Goal: Task Accomplishment & Management: Manage account settings

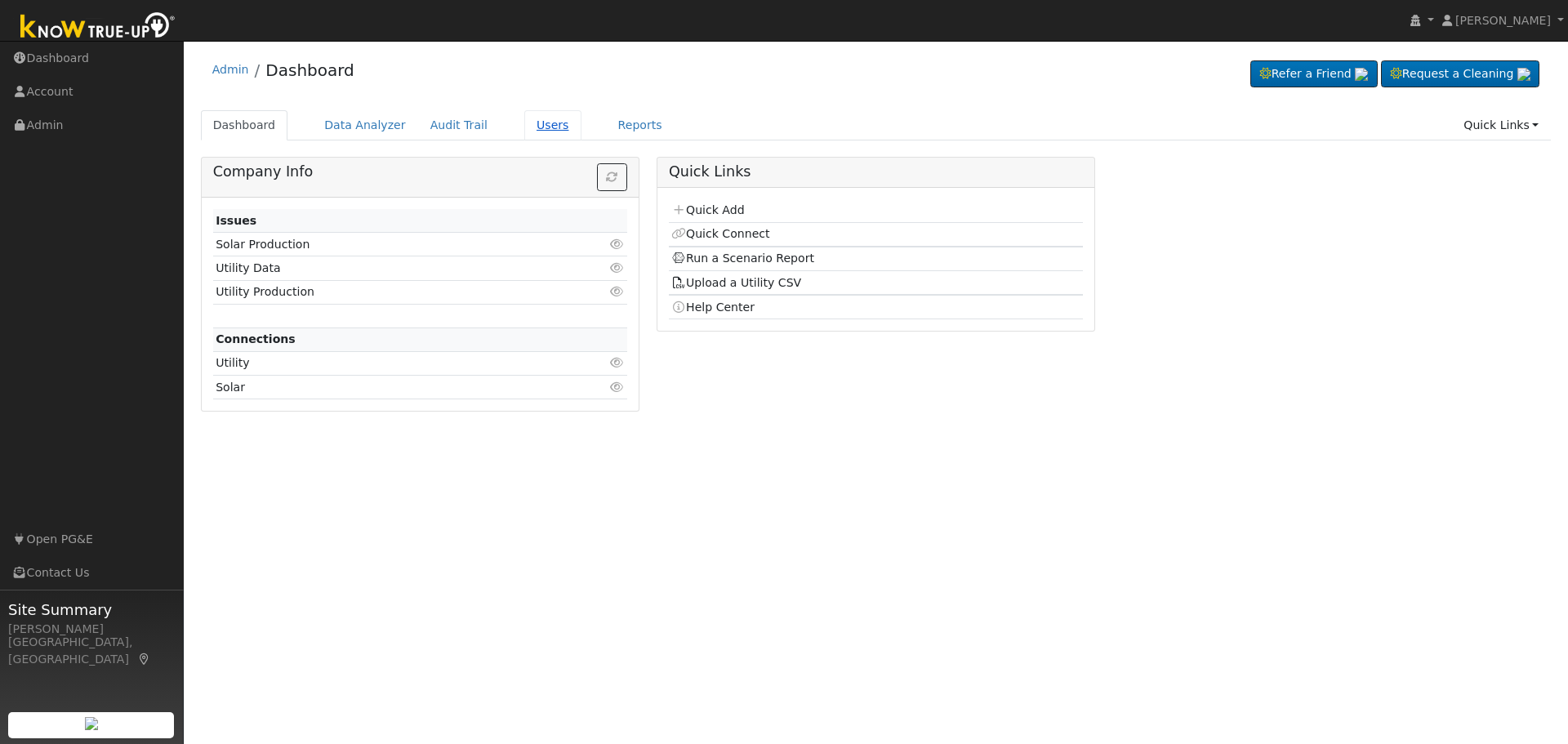
click at [524, 131] on link "Users" at bounding box center [553, 126] width 58 height 31
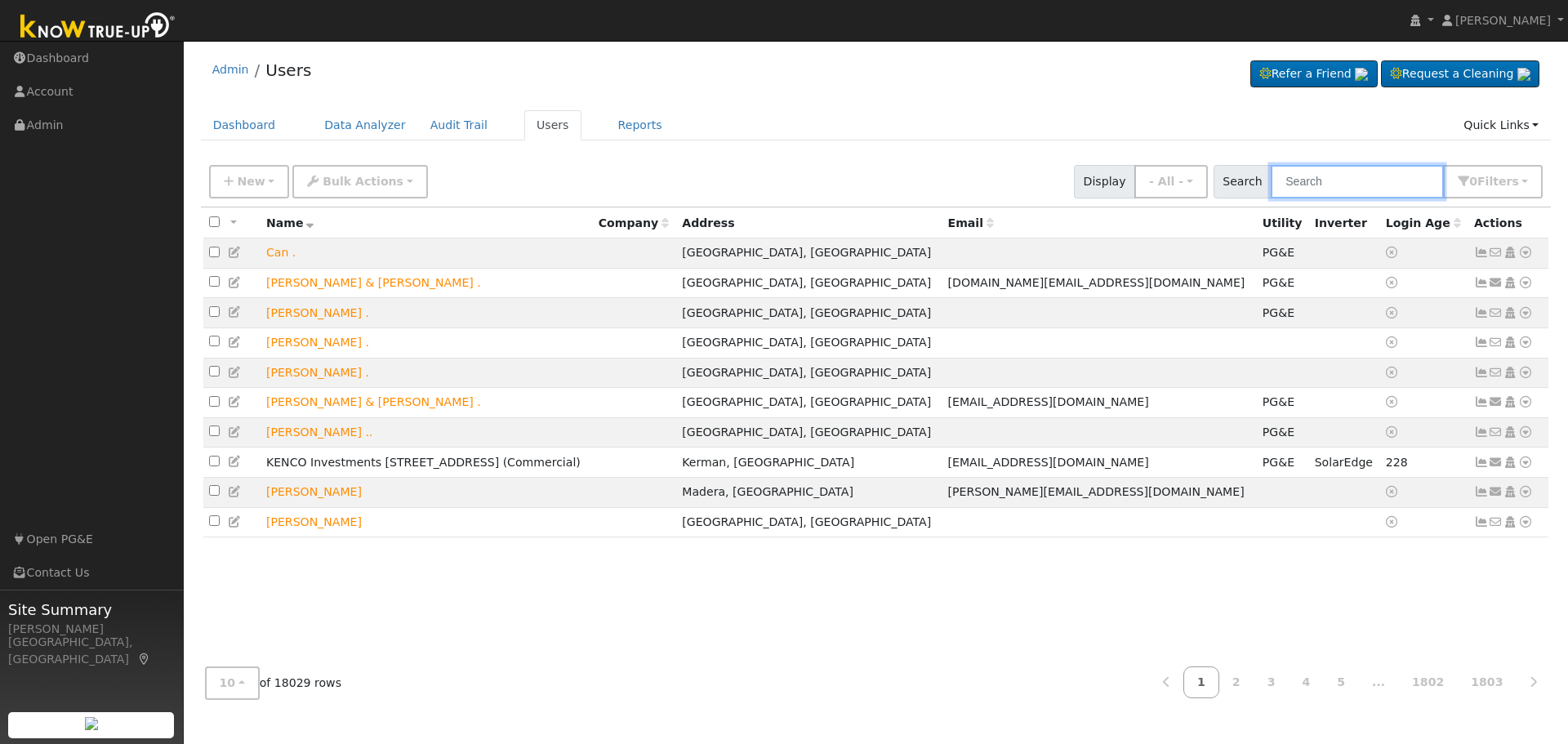
click at [1324, 192] on input "text" at bounding box center [1357, 181] width 173 height 33
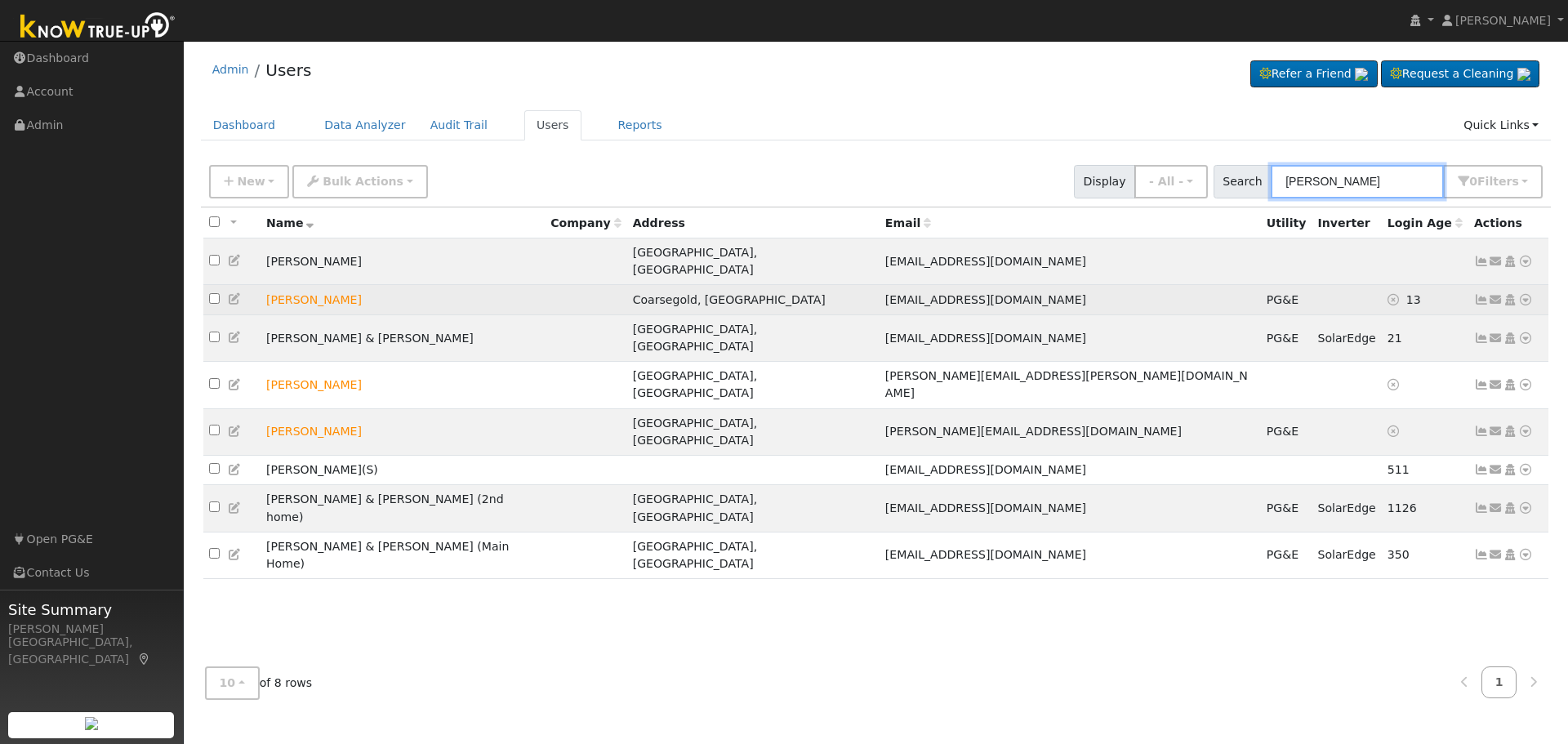
type input "[PERSON_NAME]"
click at [1482, 294] on icon at bounding box center [1481, 300] width 14 height 12
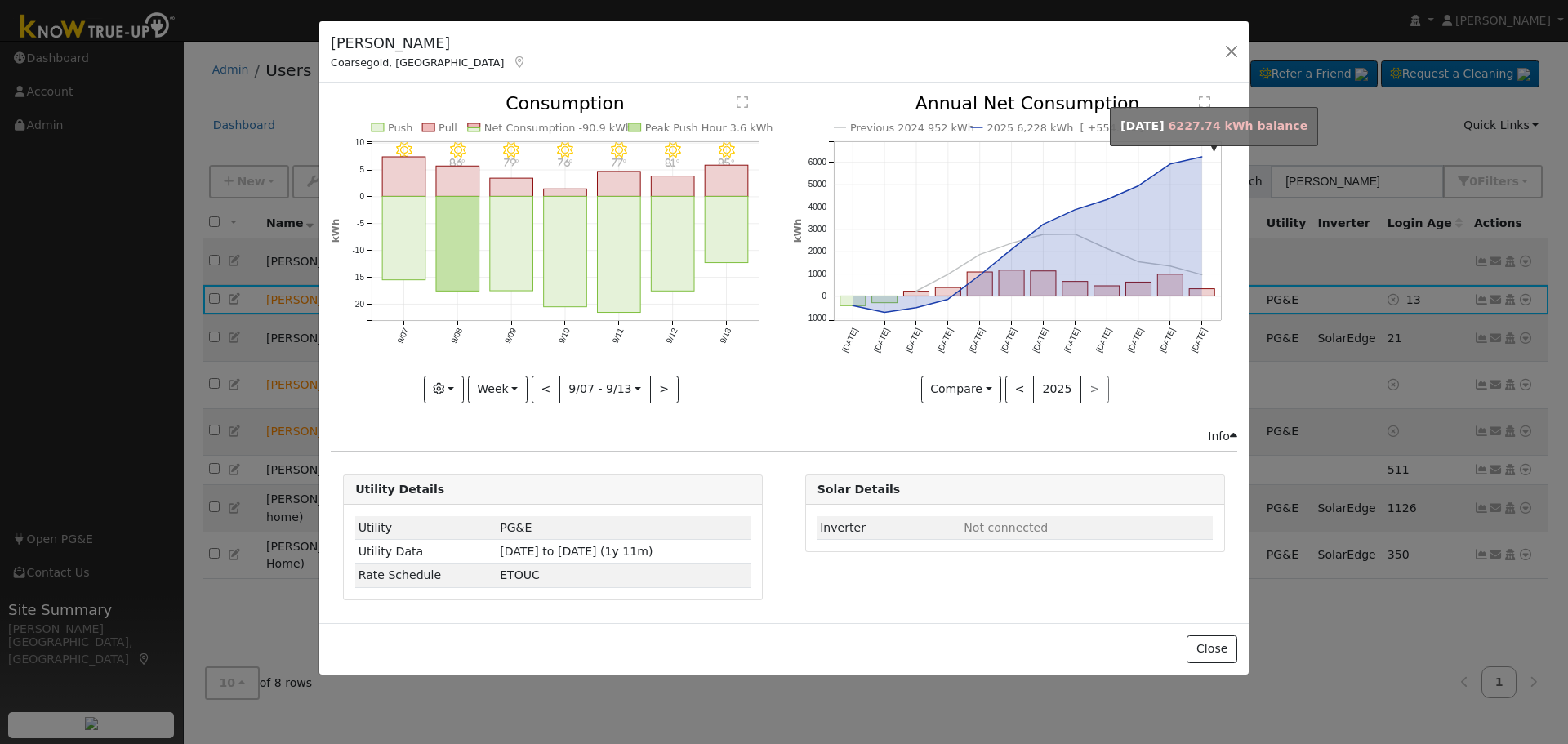
click at [1201, 156] on circle "onclick=""" at bounding box center [1201, 157] width 6 height 6
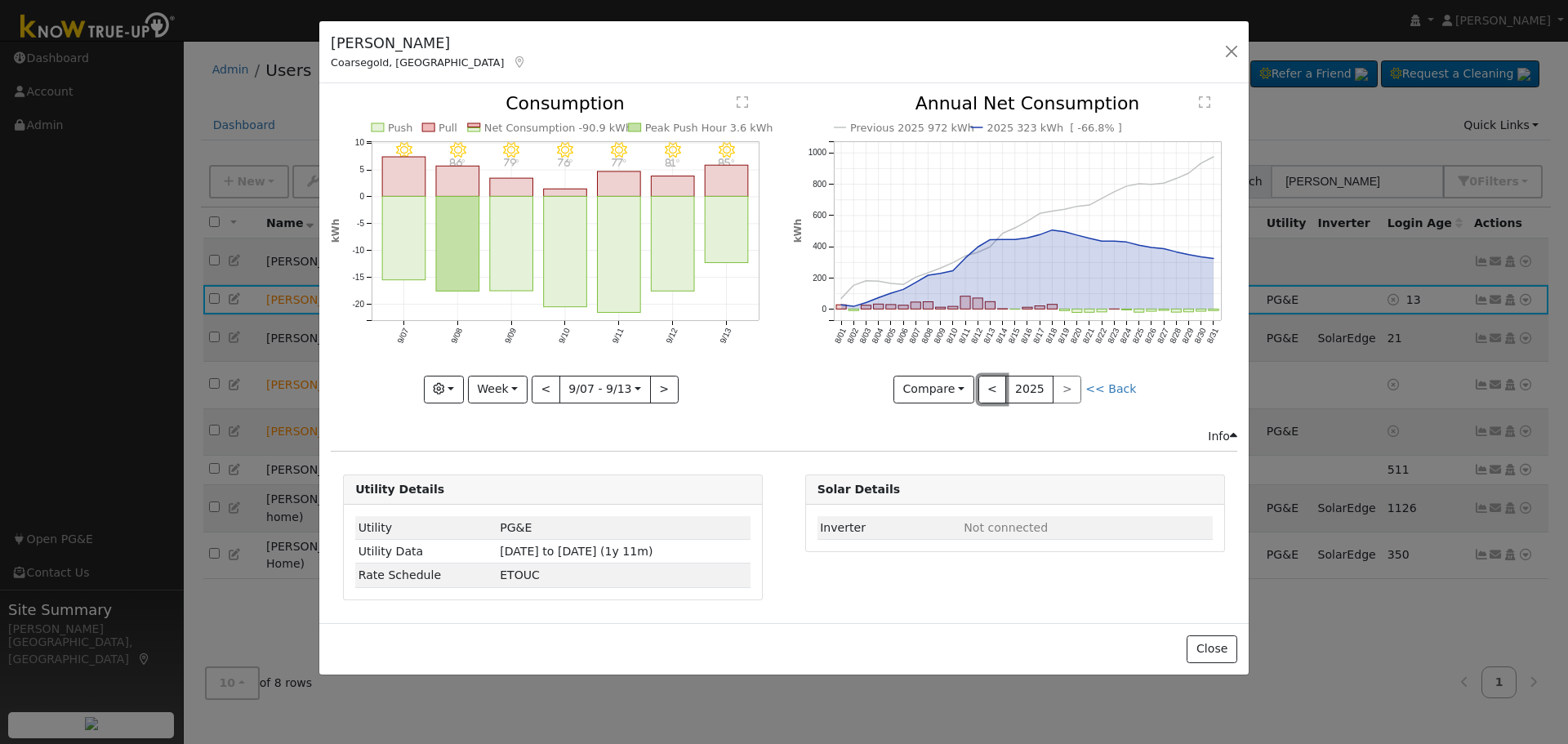
click at [995, 393] on button "<" at bounding box center [992, 390] width 29 height 28
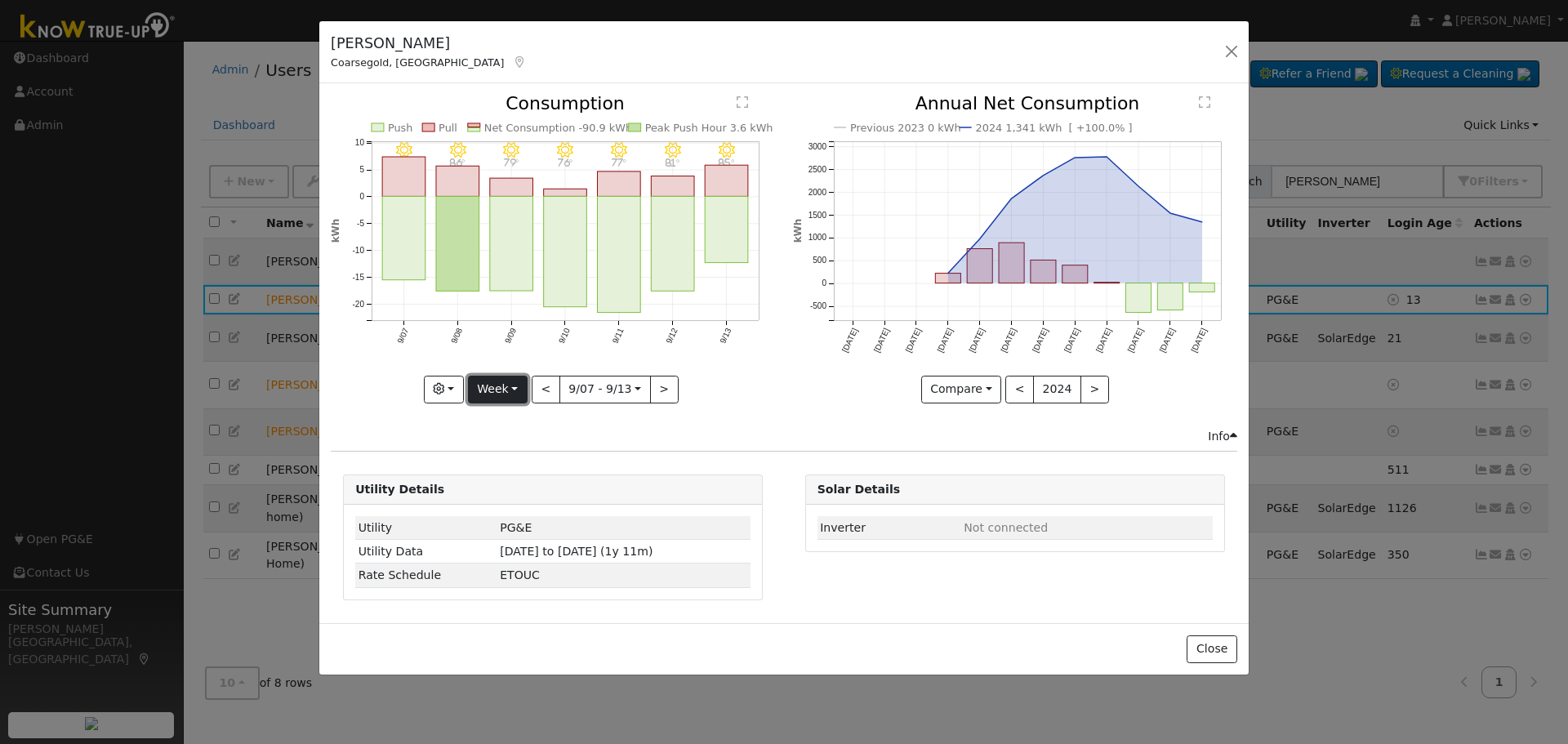
click at [506, 390] on button "Week" at bounding box center [497, 390] width 59 height 28
click at [514, 498] on link "Year" at bounding box center [525, 491] width 113 height 22
type input "[DATE]"
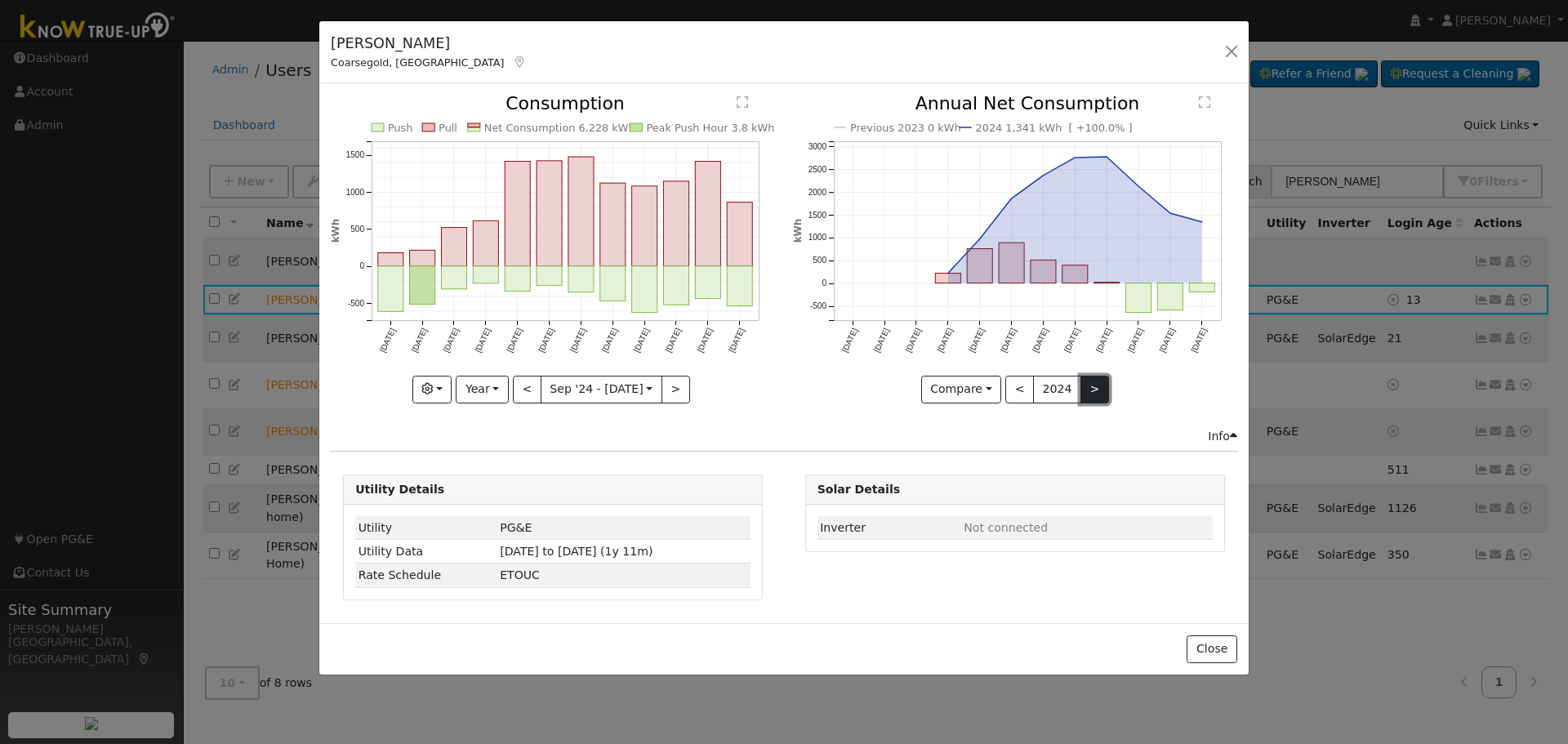
click at [1091, 391] on button ">" at bounding box center [1095, 390] width 29 height 28
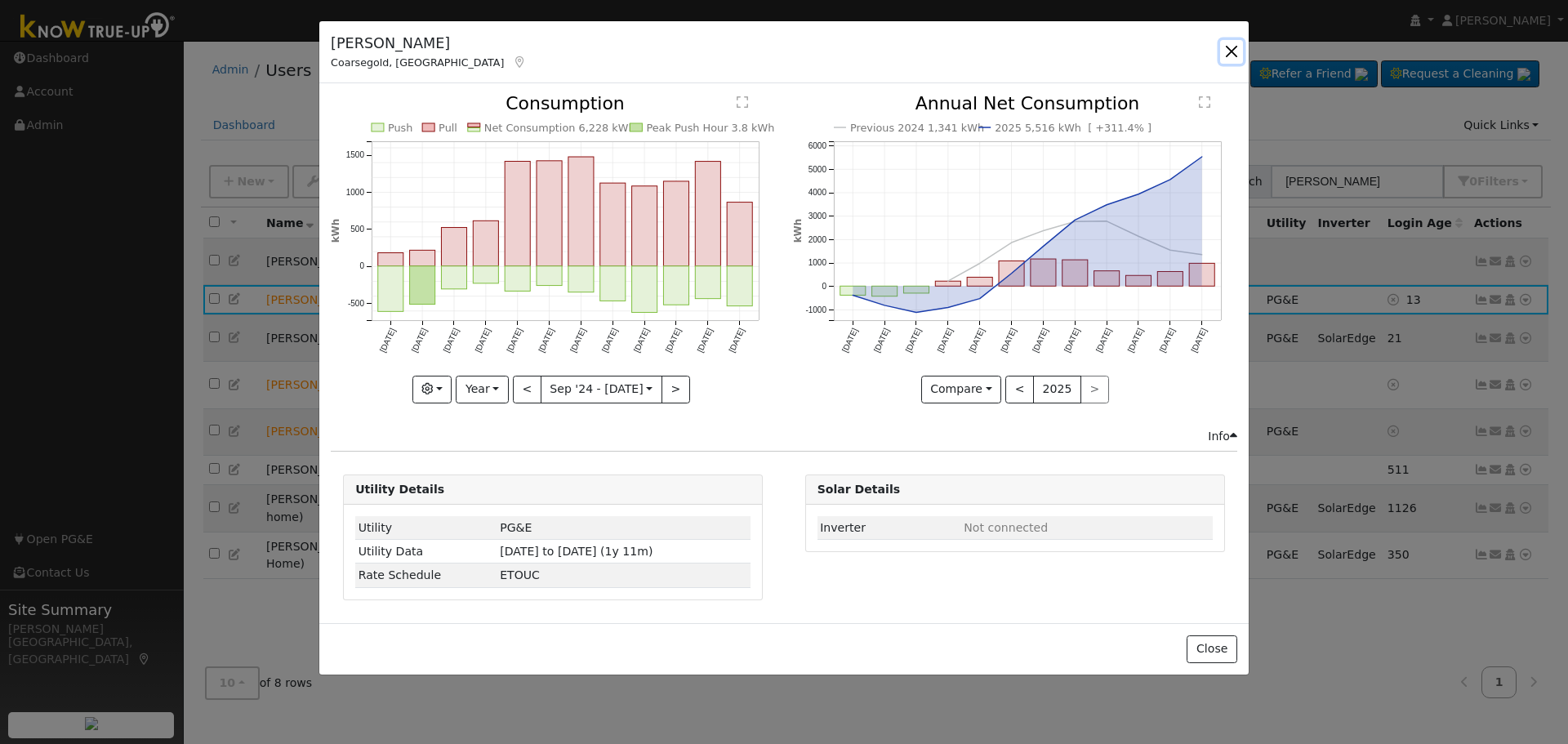
click at [1230, 52] on button "button" at bounding box center [1231, 50] width 22 height 22
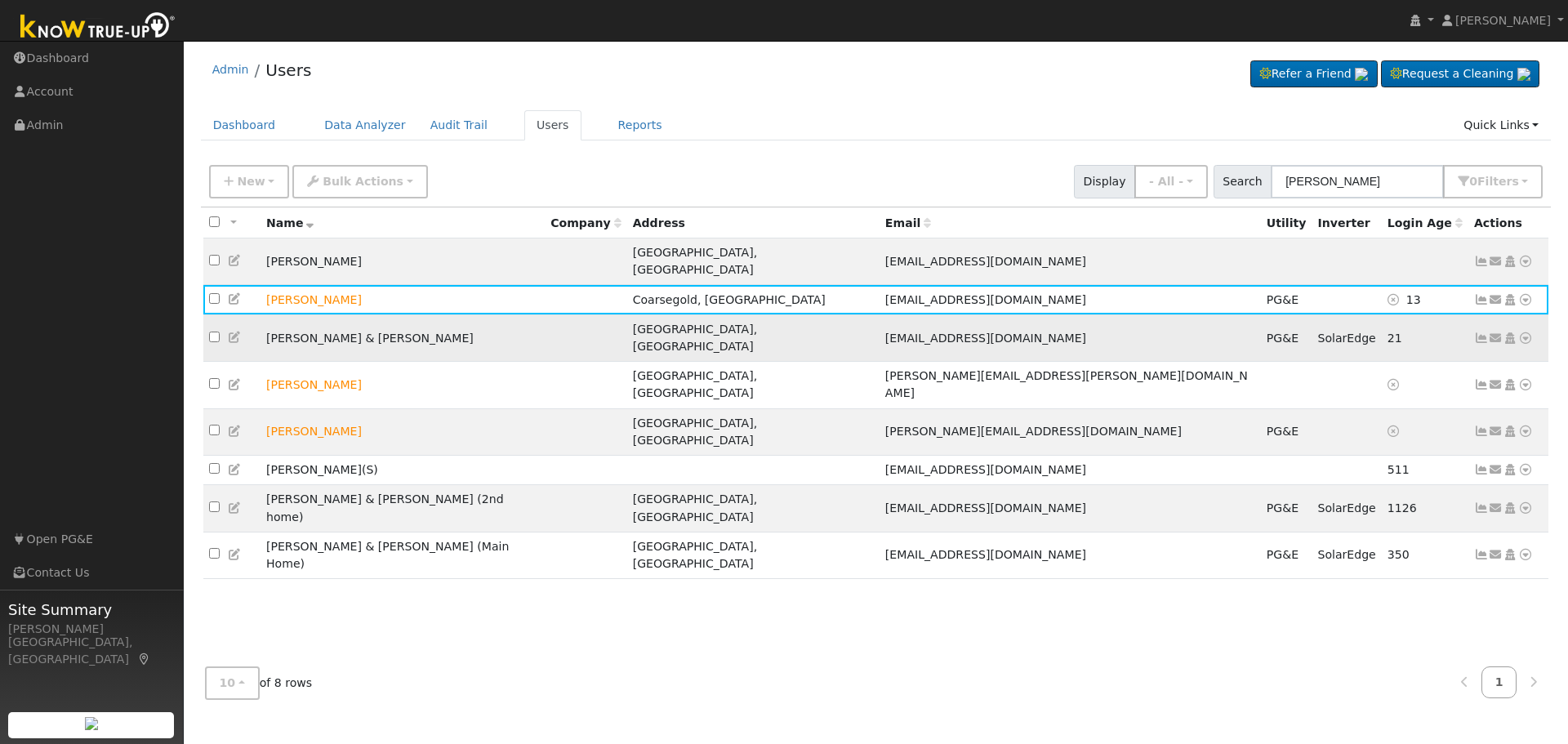
click at [1482, 332] on icon at bounding box center [1481, 337] width 14 height 12
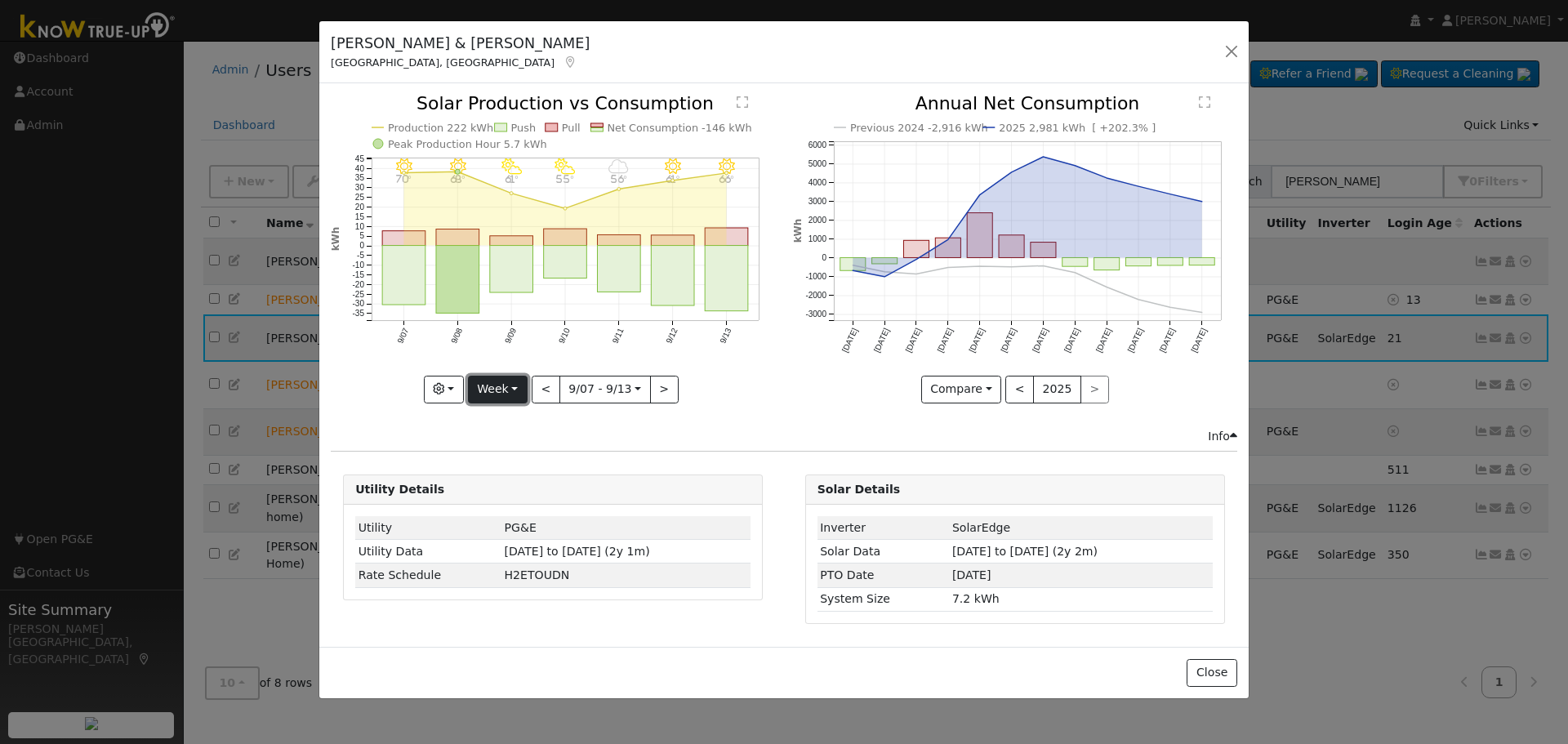
click at [512, 393] on button "Week" at bounding box center [497, 390] width 59 height 28
click at [524, 497] on link "Year" at bounding box center [525, 491] width 113 height 22
type input "[DATE]"
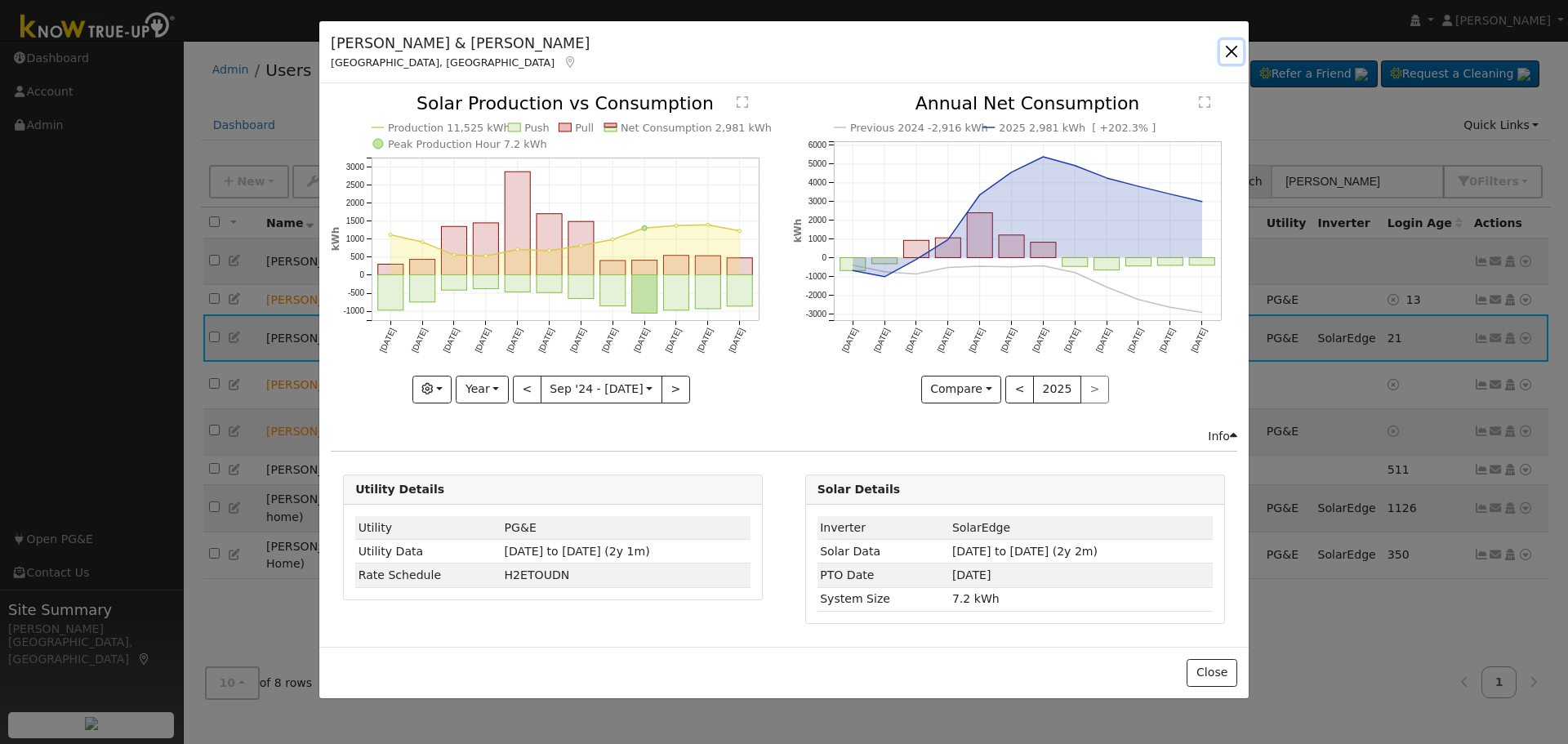
click at [1229, 49] on button "button" at bounding box center [1231, 50] width 22 height 22
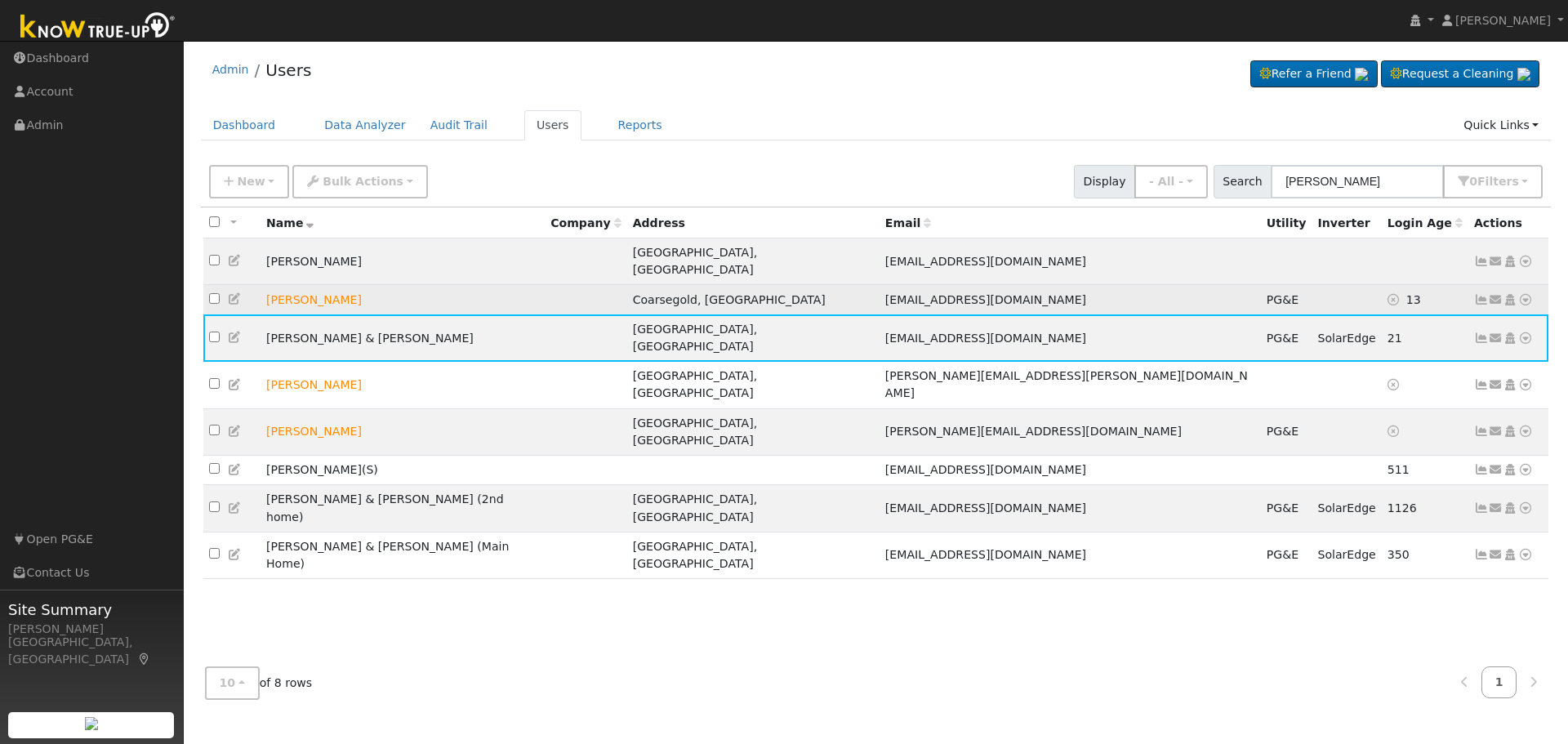
click at [1482, 294] on icon at bounding box center [1481, 300] width 14 height 12
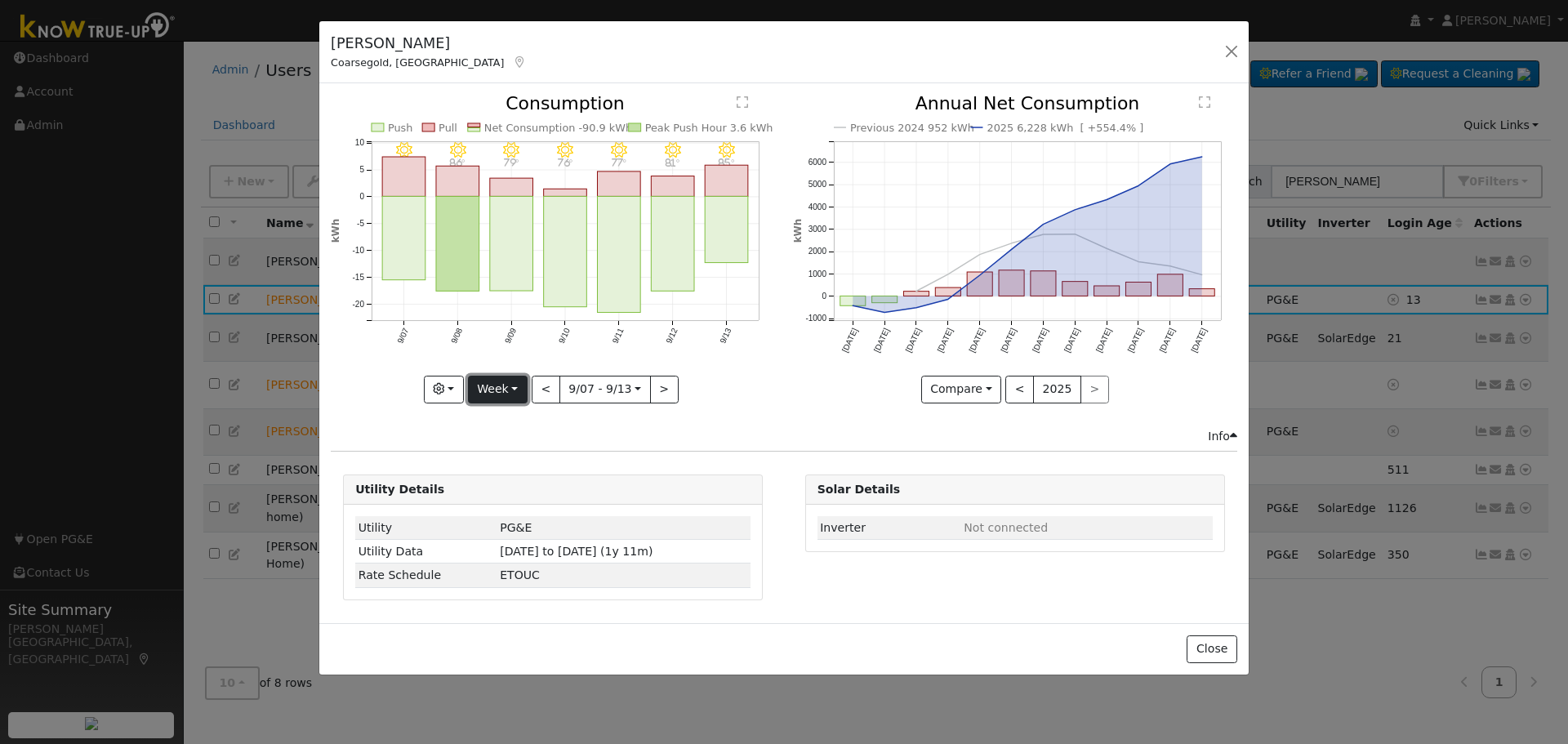
click at [516, 385] on button "Week" at bounding box center [497, 390] width 59 height 28
click at [532, 490] on link "Year" at bounding box center [525, 491] width 113 height 22
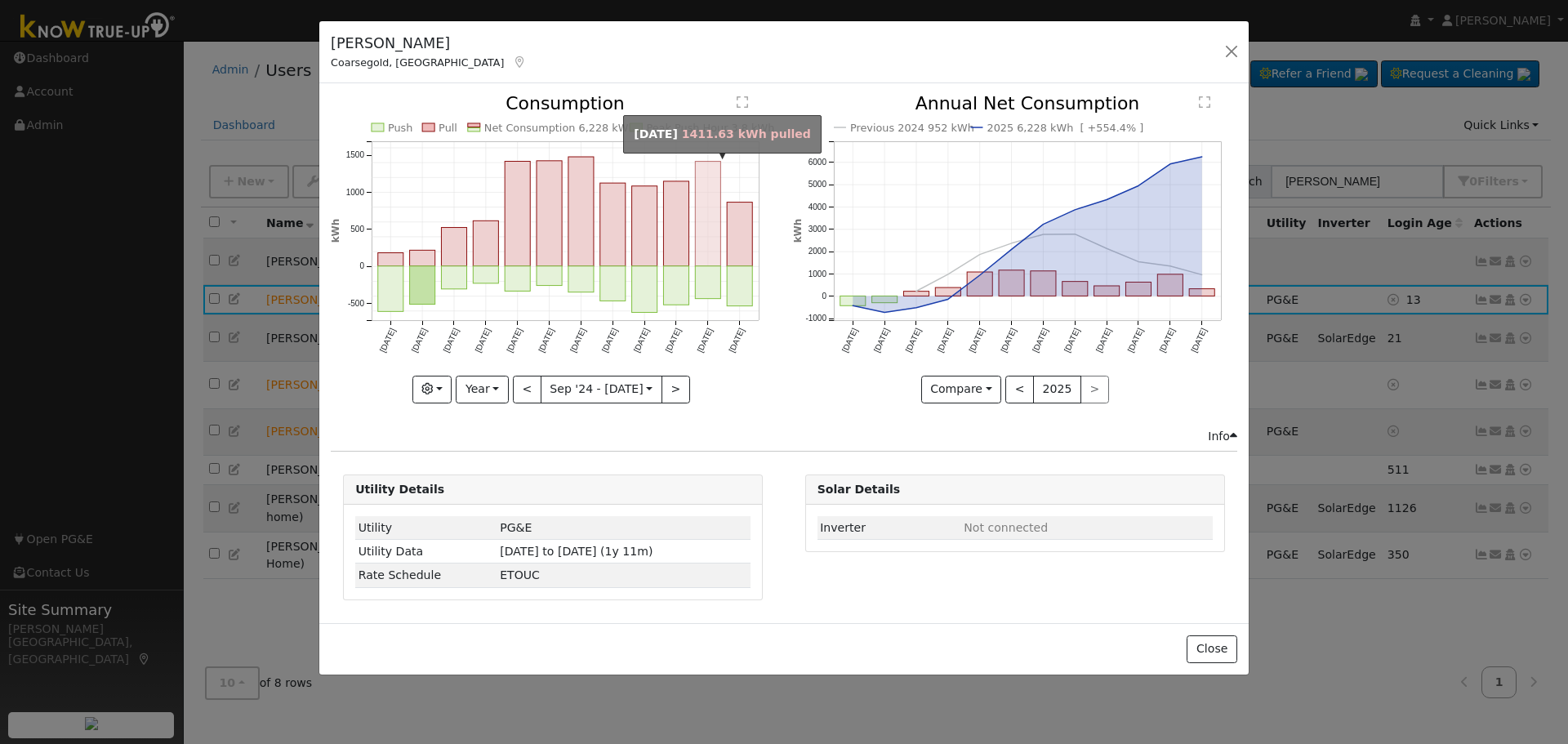
click at [709, 239] on rect "onclick=""" at bounding box center [708, 214] width 25 height 104
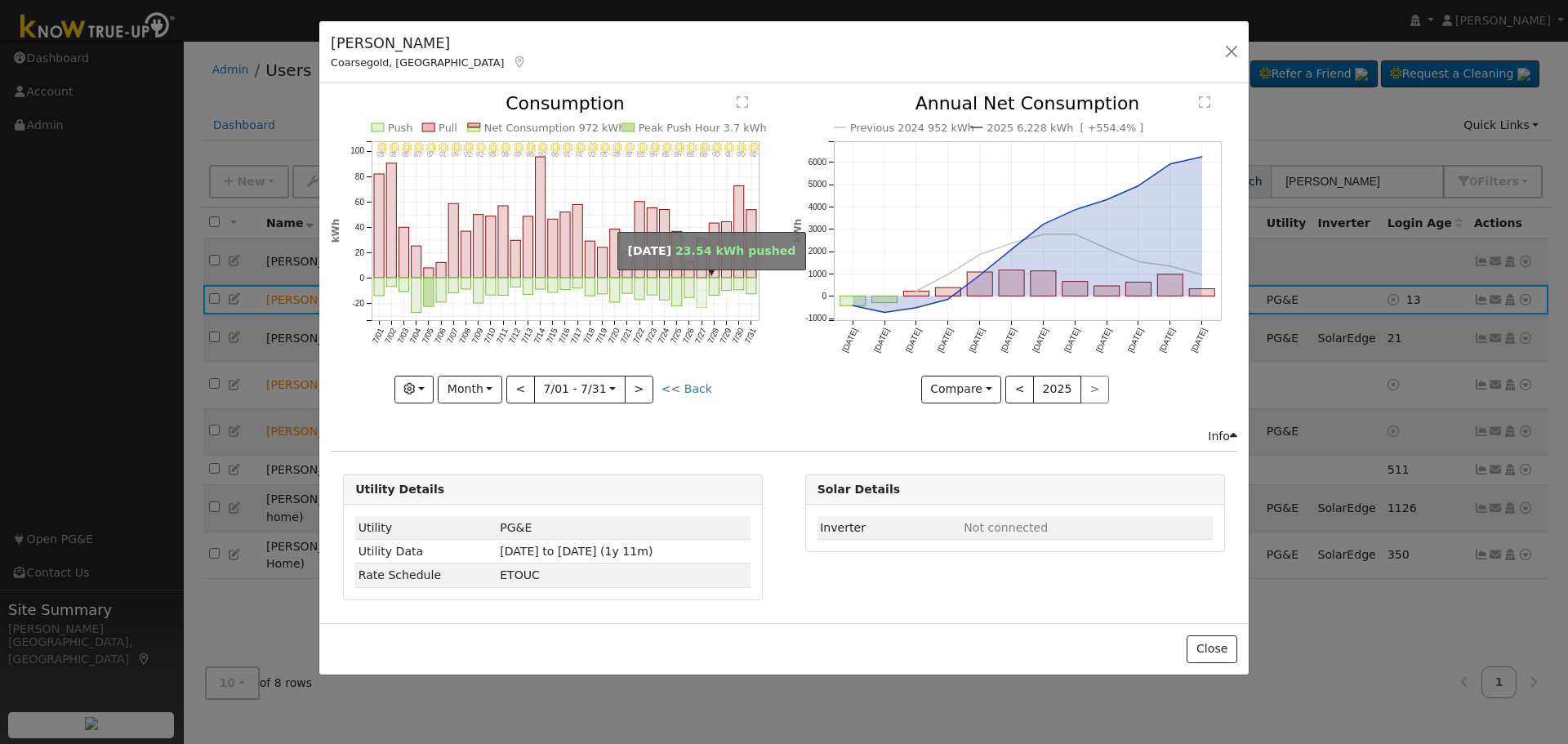
click at [702, 296] on rect "onclick=""" at bounding box center [701, 294] width 10 height 31
click at [0, 0] on div at bounding box center [0, 0] width 0 height 0
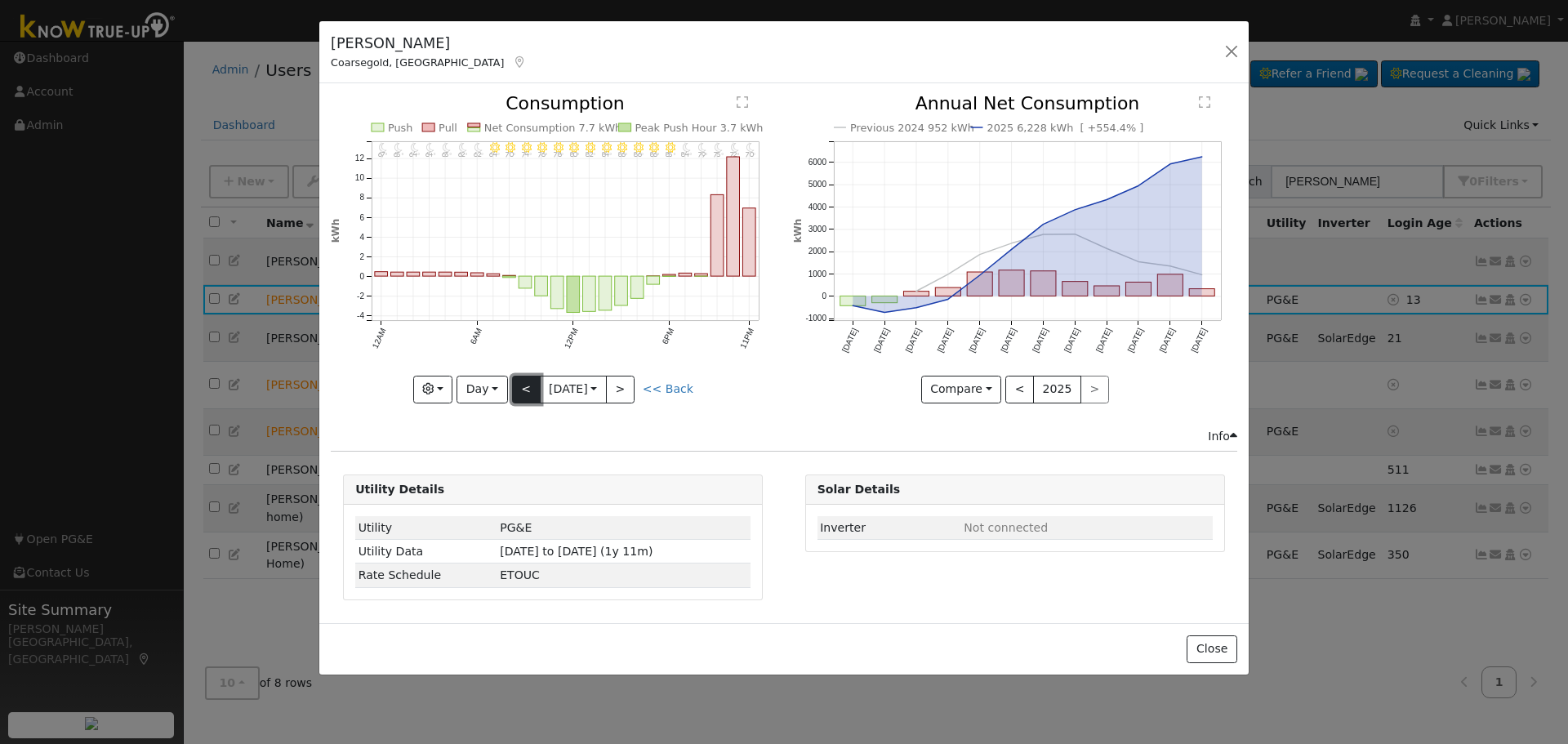
click at [526, 393] on button "<" at bounding box center [526, 390] width 29 height 28
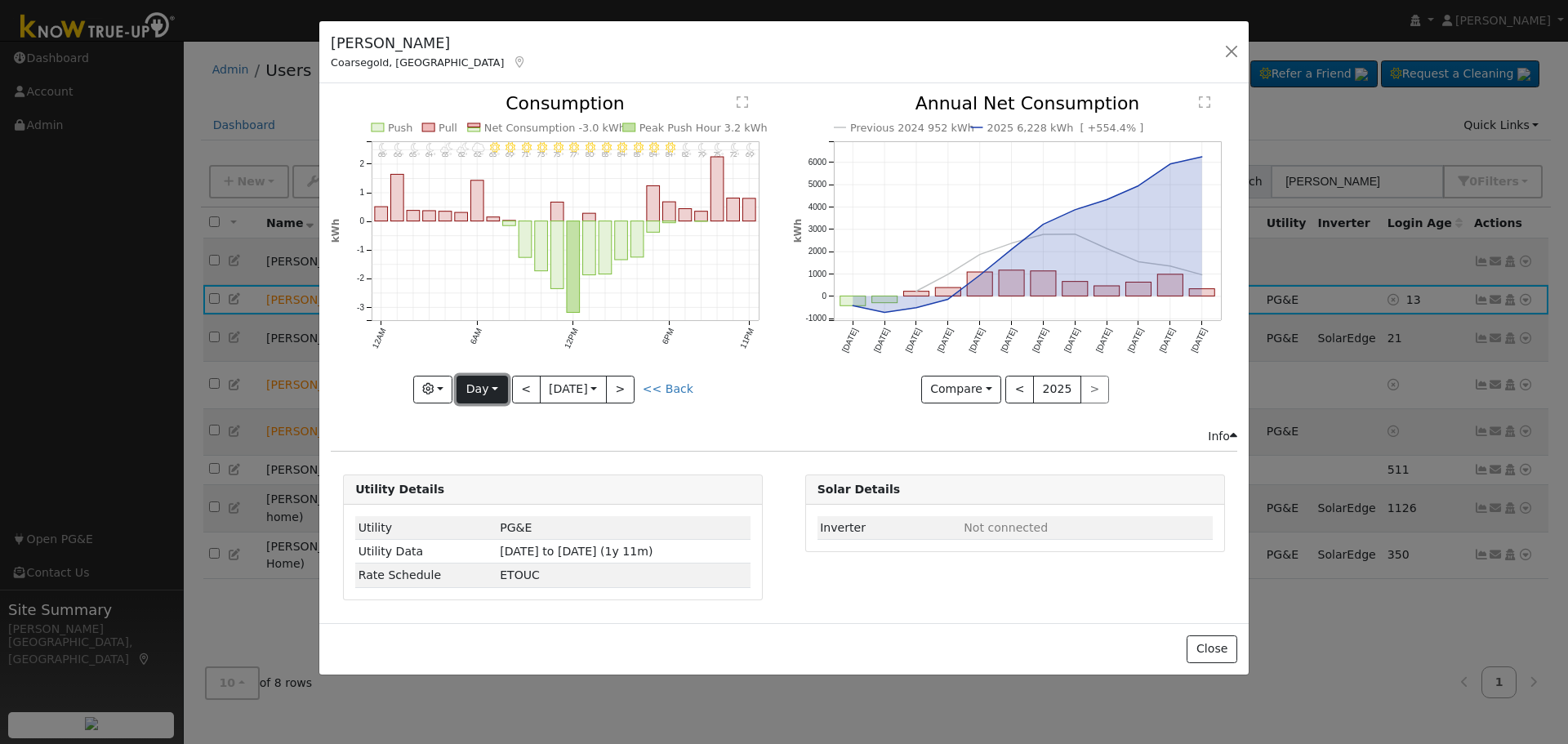
click at [486, 381] on button "Day" at bounding box center [481, 390] width 50 height 28
click at [513, 496] on link "Year" at bounding box center [514, 491] width 113 height 22
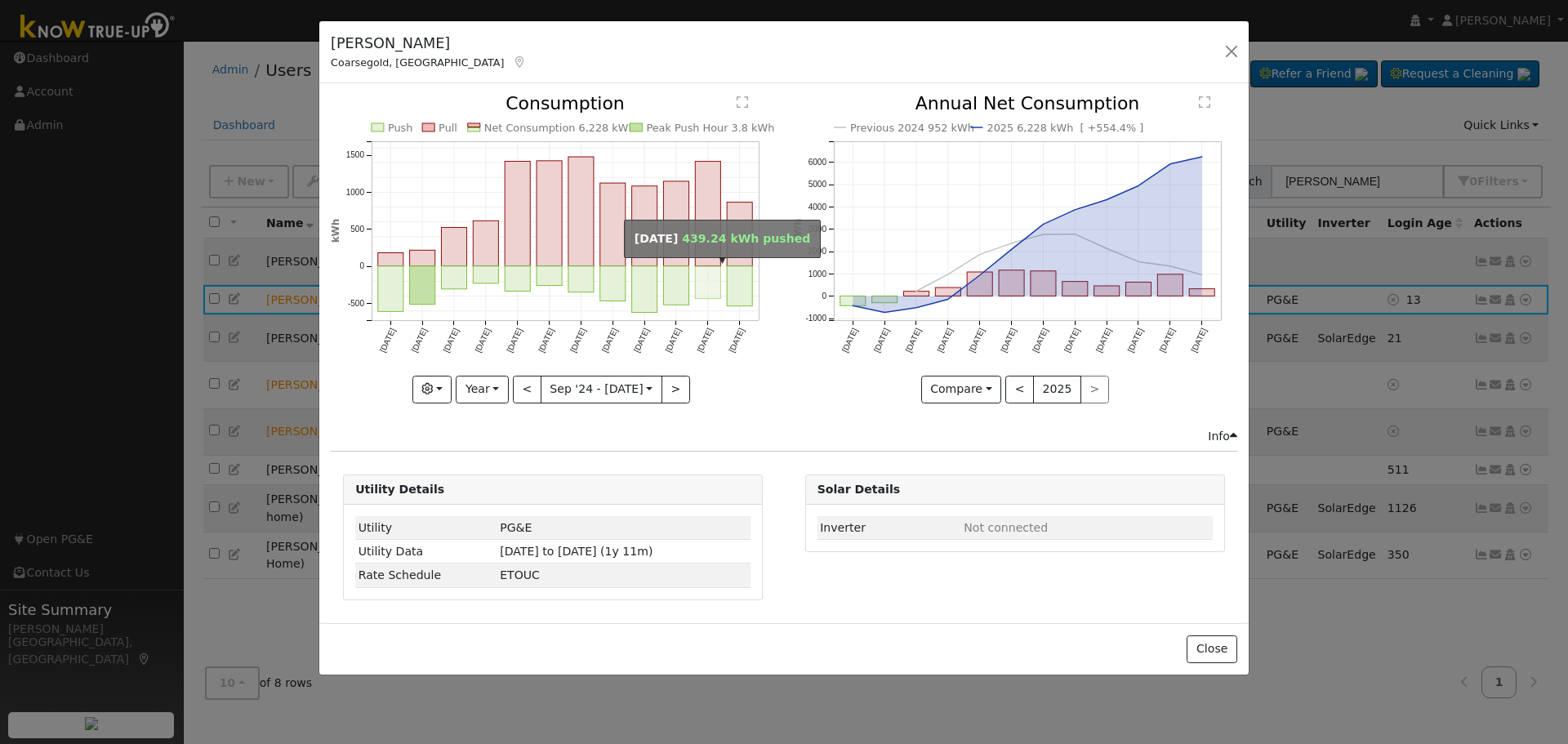
click at [709, 282] on rect "onclick=""" at bounding box center [708, 282] width 25 height 32
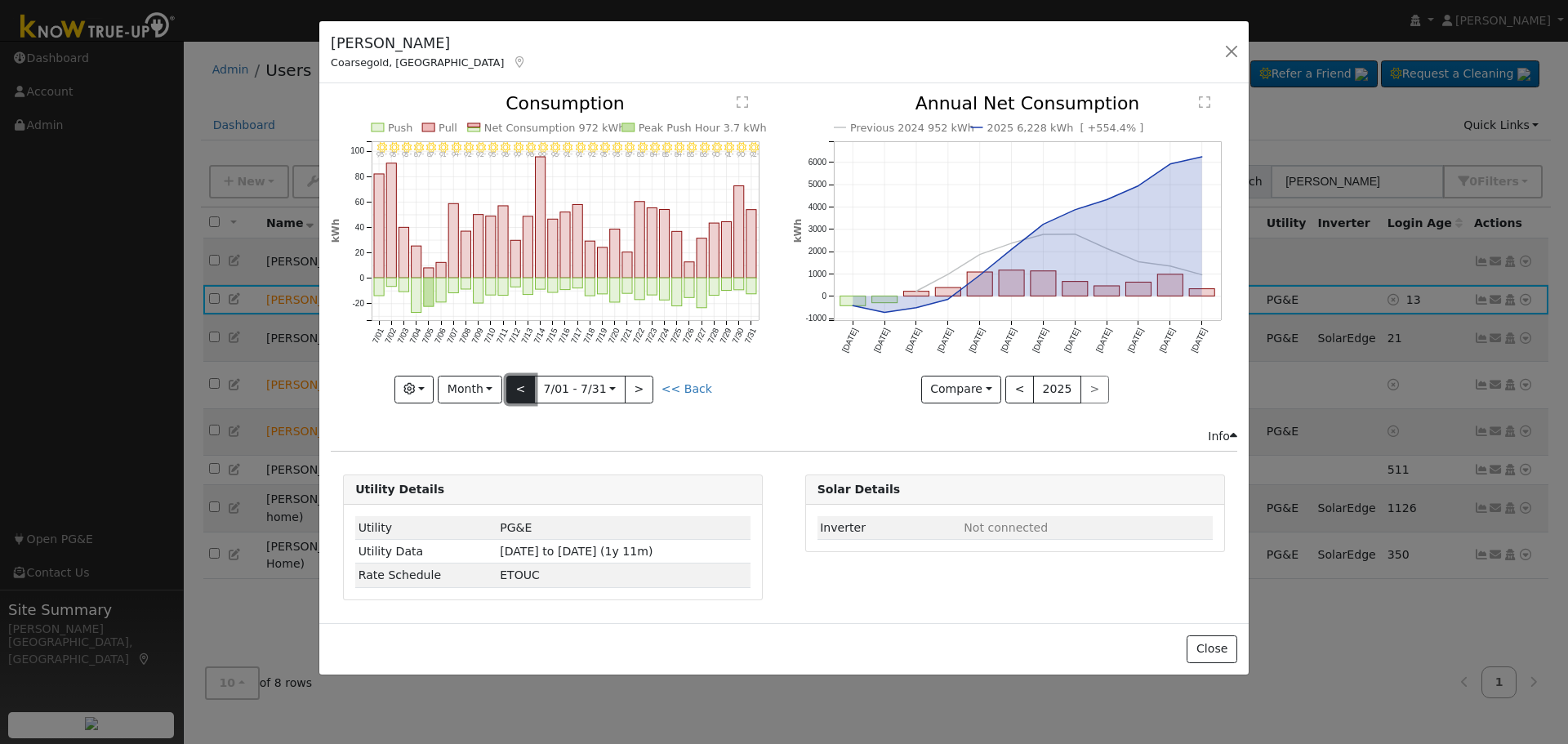
click at [524, 391] on button "<" at bounding box center [521, 390] width 29 height 28
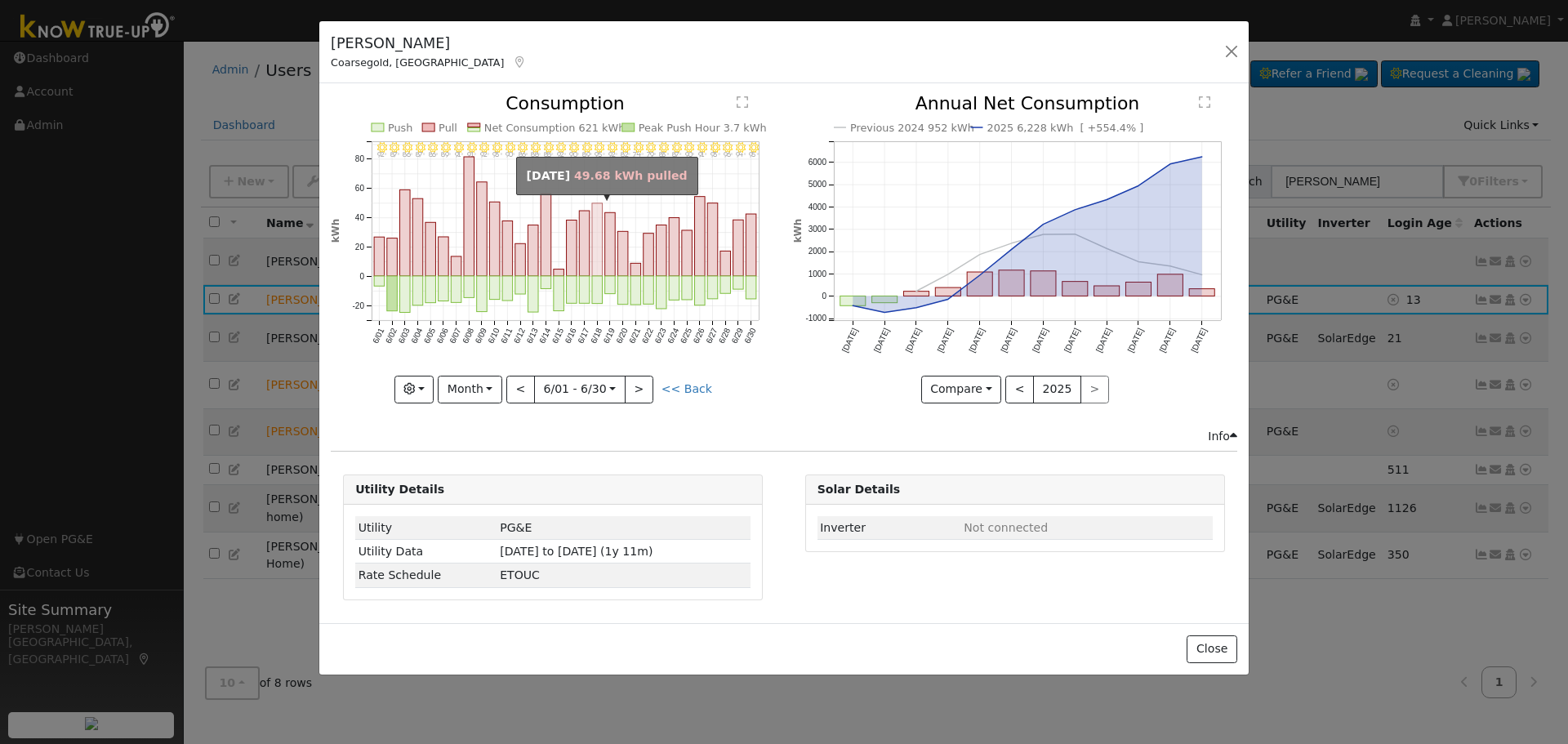
click at [598, 211] on rect "onclick=""" at bounding box center [597, 239] width 11 height 73
type input "[DATE]"
